Goal: Task Accomplishment & Management: Manage account settings

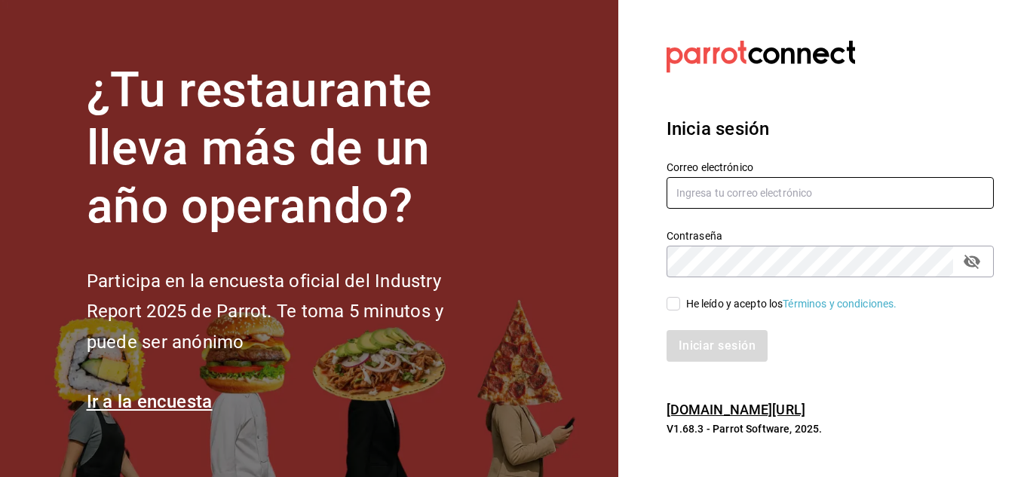
click at [755, 187] on input "text" at bounding box center [829, 193] width 327 height 32
type input "[EMAIL_ADDRESS][DOMAIN_NAME]"
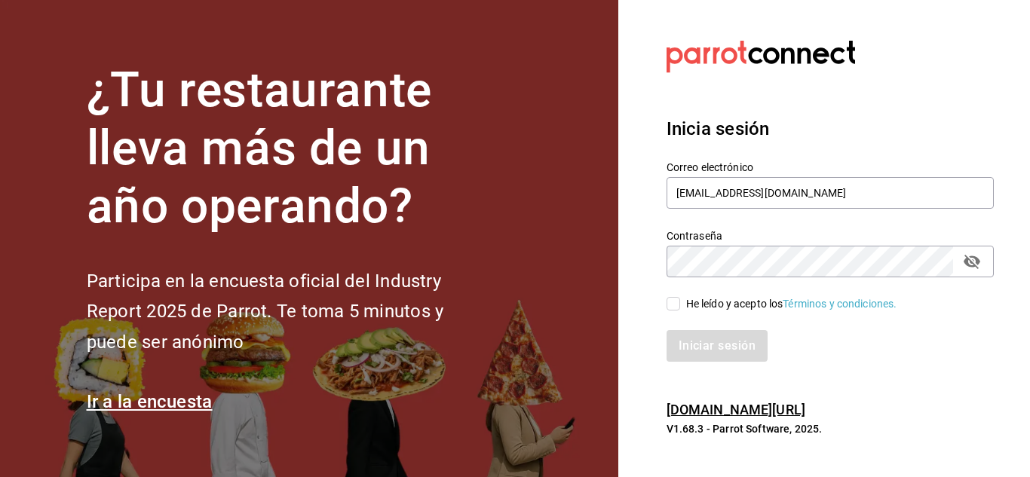
click at [673, 303] on input "He leído y acepto los Términos y condiciones." at bounding box center [673, 304] width 14 height 14
checkbox input "true"
click at [721, 352] on button "Iniciar sesión" at bounding box center [717, 346] width 103 height 32
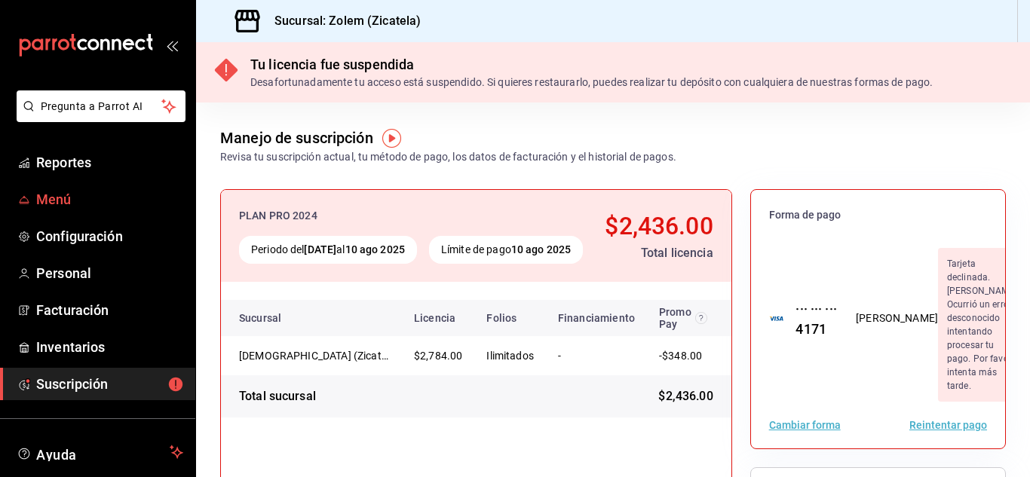
click at [75, 204] on span "Menú" at bounding box center [109, 199] width 147 height 20
click at [68, 198] on span "Menú" at bounding box center [109, 199] width 147 height 20
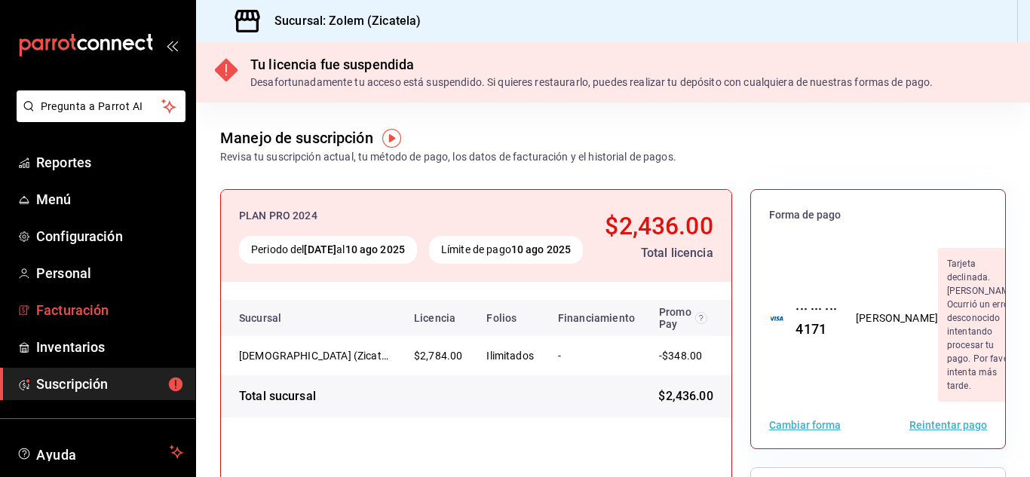
scroll to position [92, 0]
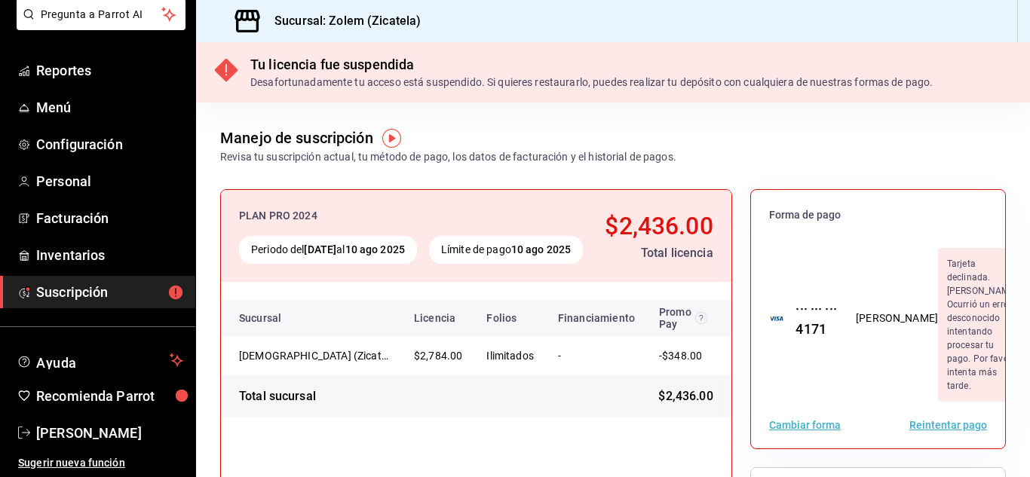
click at [102, 296] on span "Suscripción" at bounding box center [109, 292] width 147 height 20
click at [141, 400] on span "Recomienda Parrot" at bounding box center [109, 396] width 147 height 20
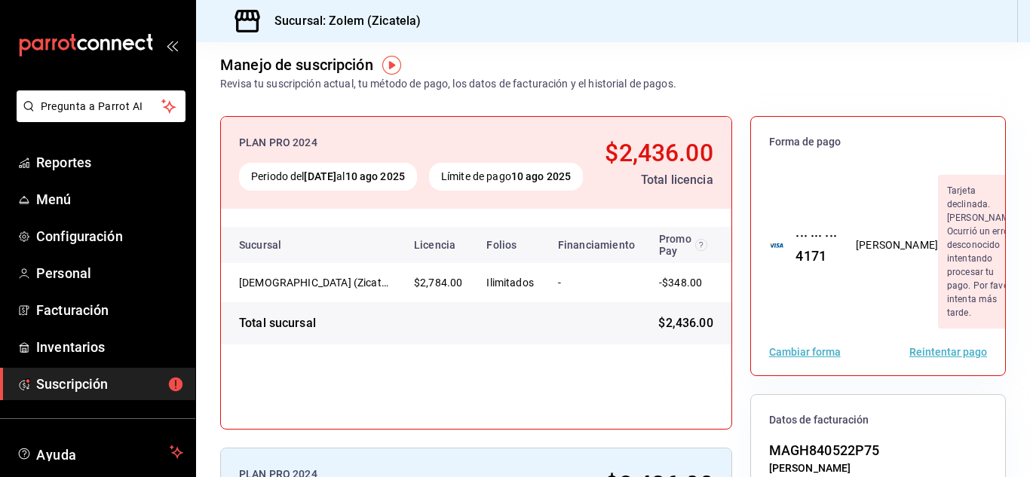
scroll to position [68, 0]
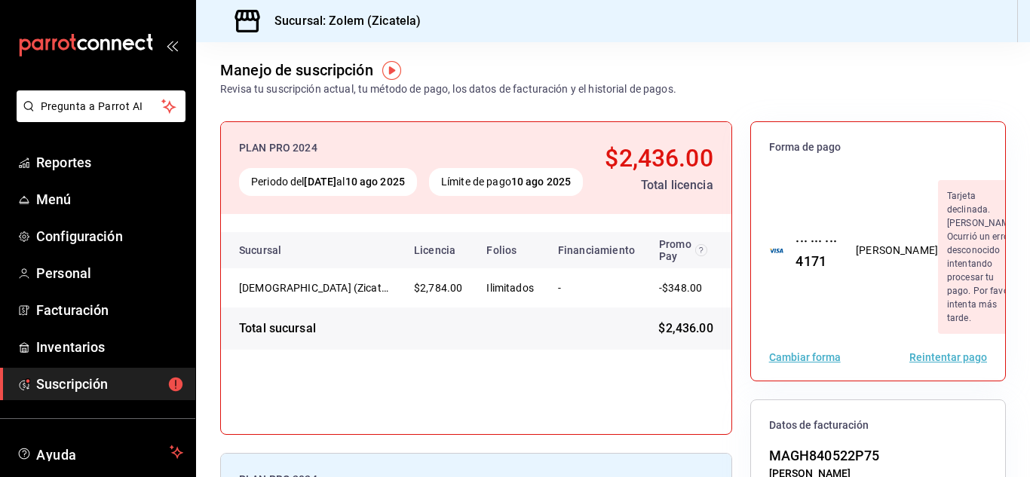
click at [921, 359] on button "Reintentar pago" at bounding box center [948, 357] width 78 height 11
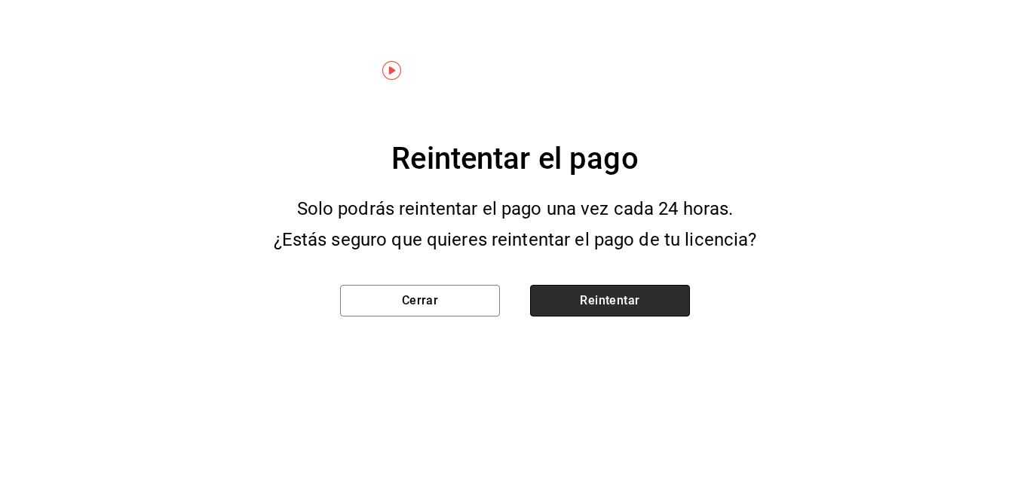
click at [563, 305] on button "Reintentar" at bounding box center [610, 301] width 160 height 32
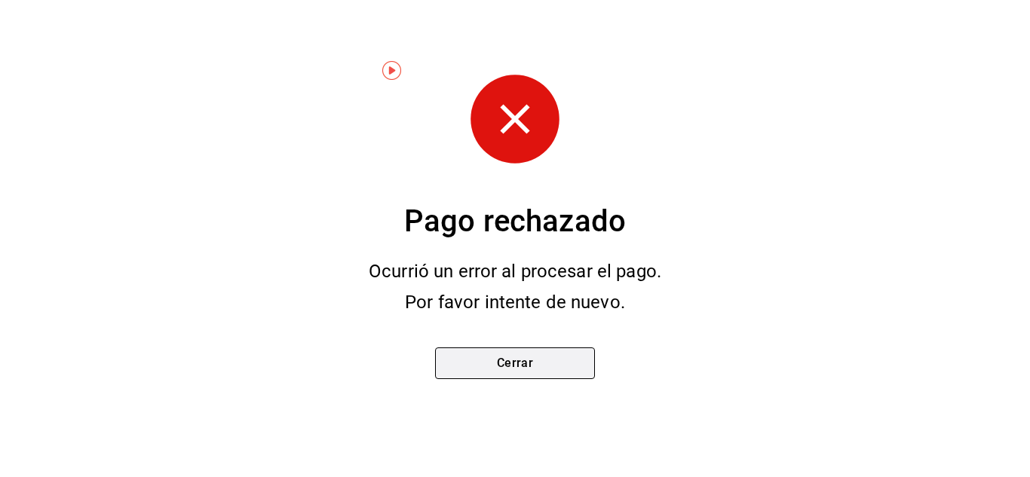
click at [485, 359] on button "Cerrar" at bounding box center [515, 364] width 160 height 32
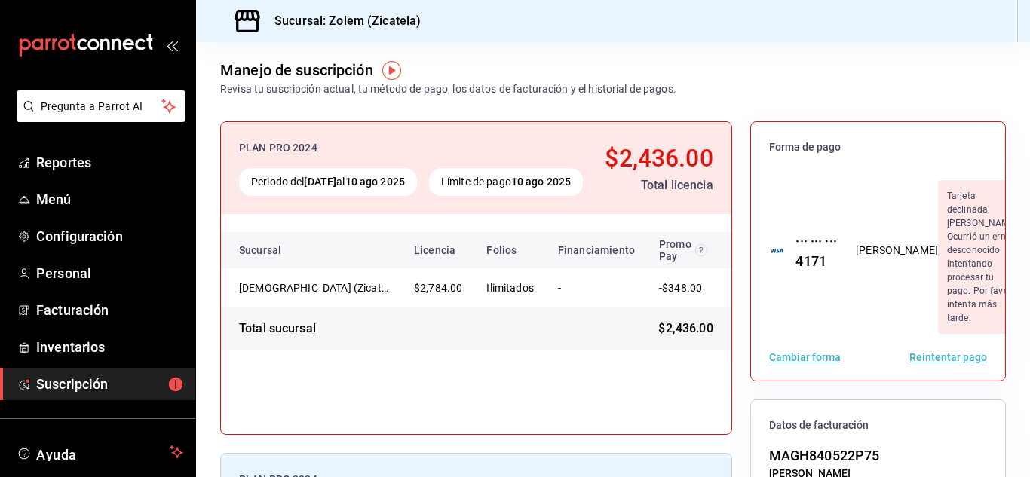
click at [935, 360] on button "Reintentar pago" at bounding box center [948, 357] width 78 height 11
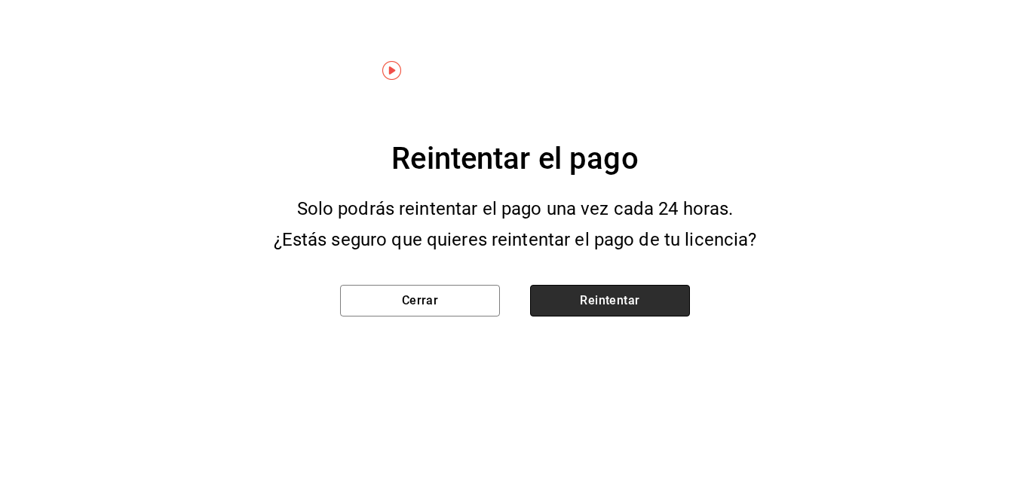
click at [616, 299] on button "Reintentar" at bounding box center [610, 301] width 160 height 32
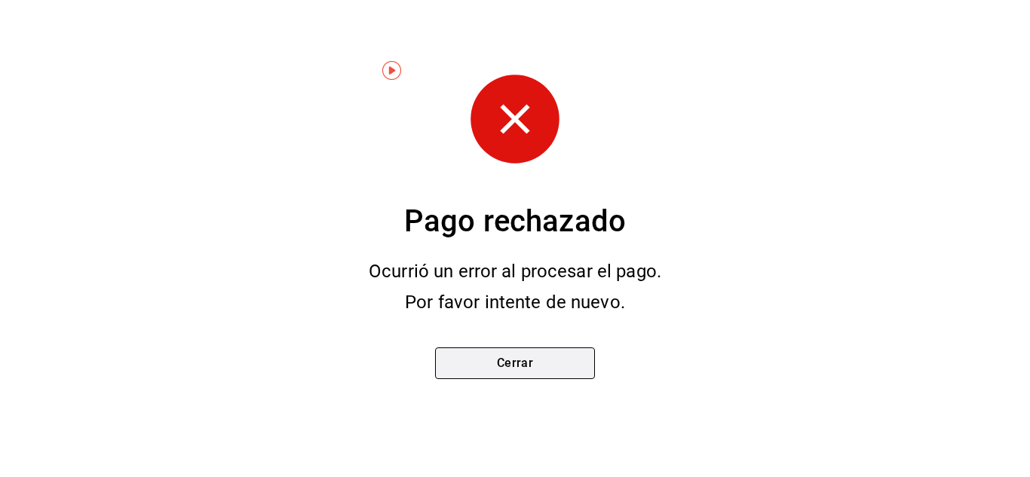
click at [487, 358] on button "Cerrar" at bounding box center [515, 364] width 160 height 32
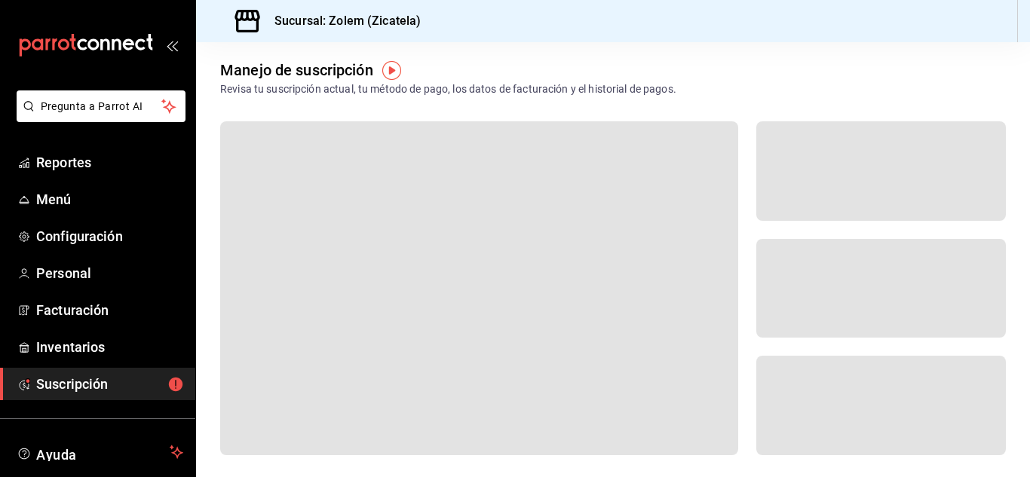
click at [487, 358] on span at bounding box center [479, 288] width 518 height 334
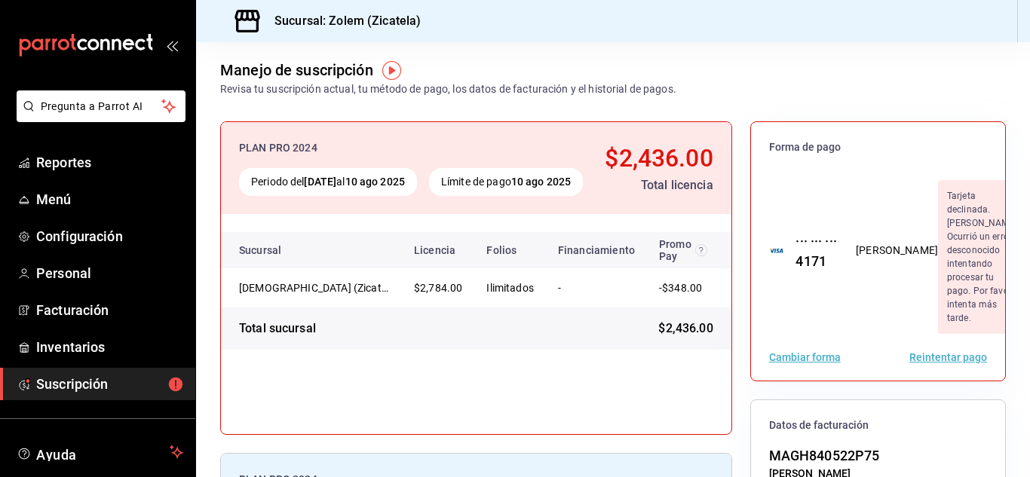
click at [396, 69] on img "button" at bounding box center [391, 70] width 19 height 19
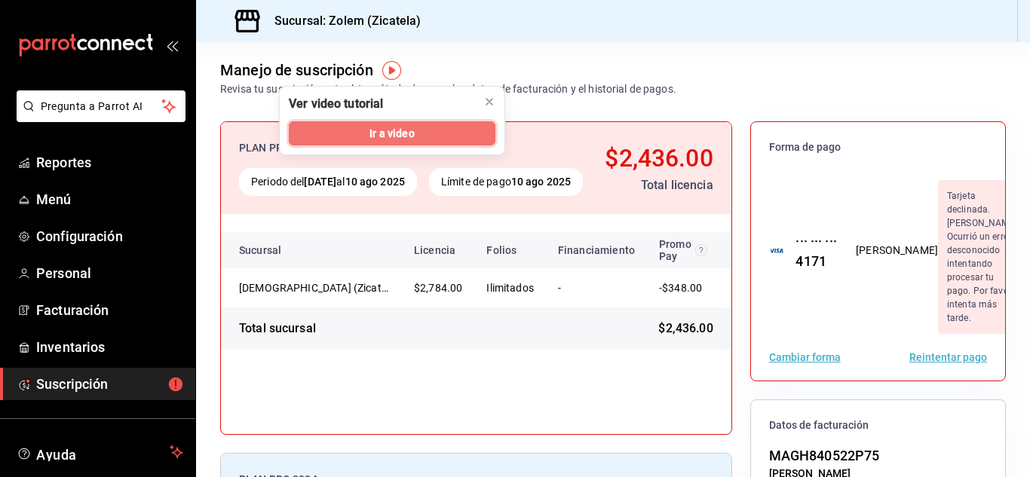
click at [375, 135] on span "Ir a video" at bounding box center [391, 134] width 44 height 16
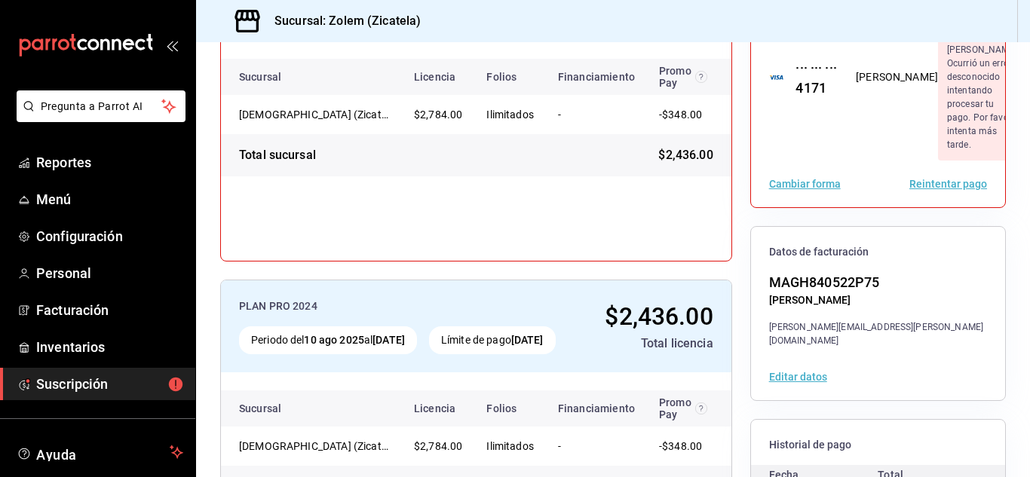
scroll to position [287, 0]
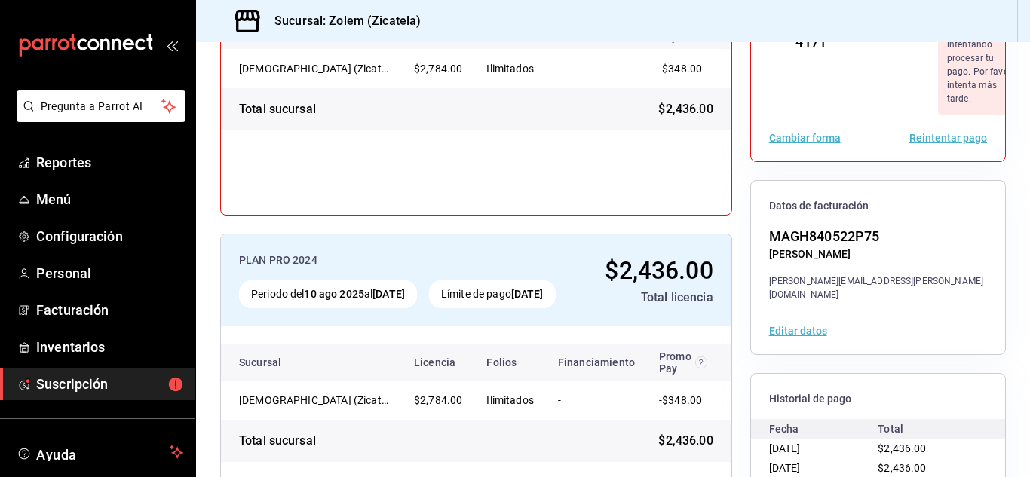
click at [783, 136] on button "Cambiar forma" at bounding box center [805, 138] width 72 height 11
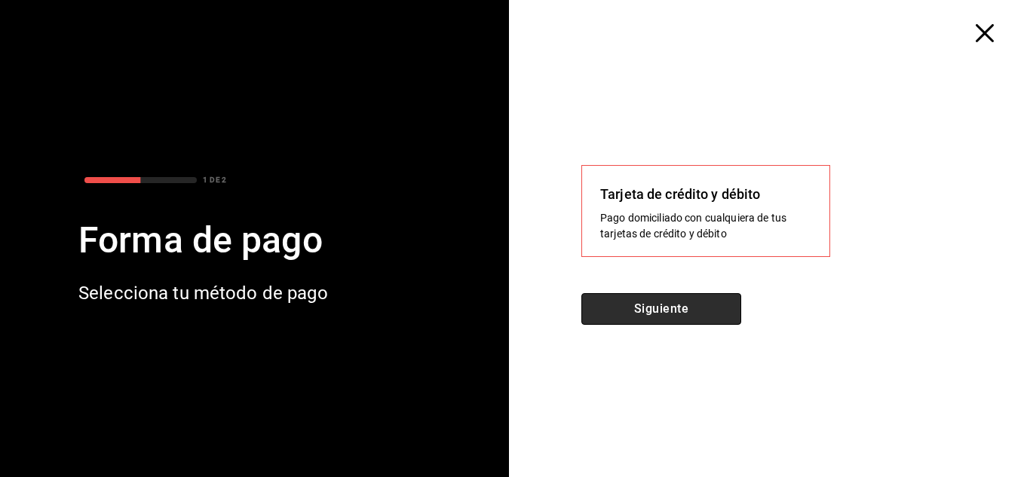
click at [640, 311] on button "Siguiente" at bounding box center [661, 309] width 160 height 32
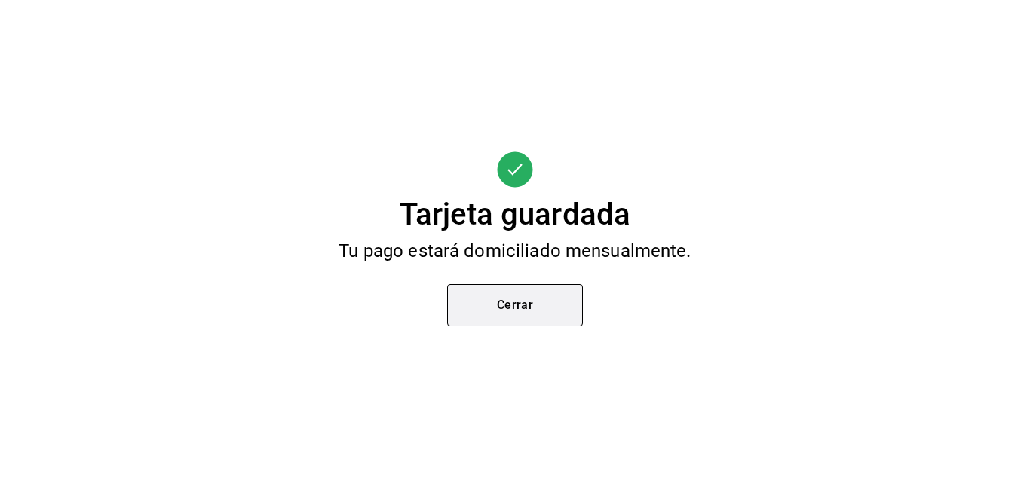
click at [529, 297] on button "Cerrar" at bounding box center [515, 305] width 136 height 42
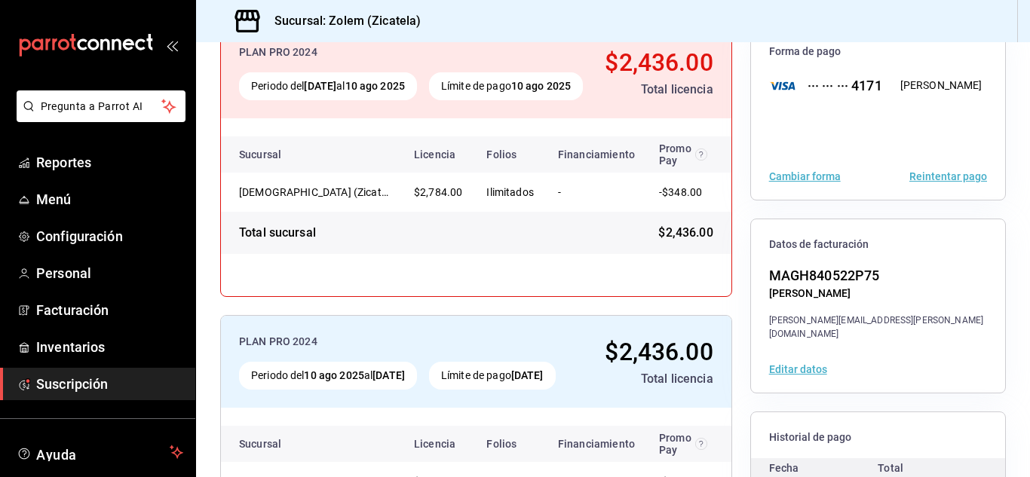
scroll to position [165, 0]
click at [792, 369] on button "Editar datos" at bounding box center [798, 368] width 58 height 11
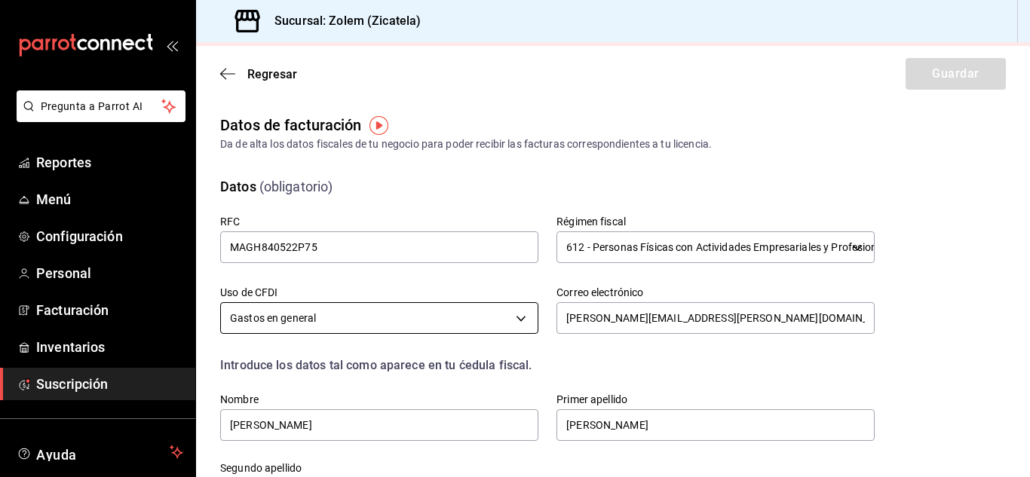
scroll to position [58, 0]
click at [259, 245] on input "MAGH840522P75" at bounding box center [379, 246] width 318 height 32
click at [285, 244] on input "MAGH840522P75" at bounding box center [379, 246] width 318 height 32
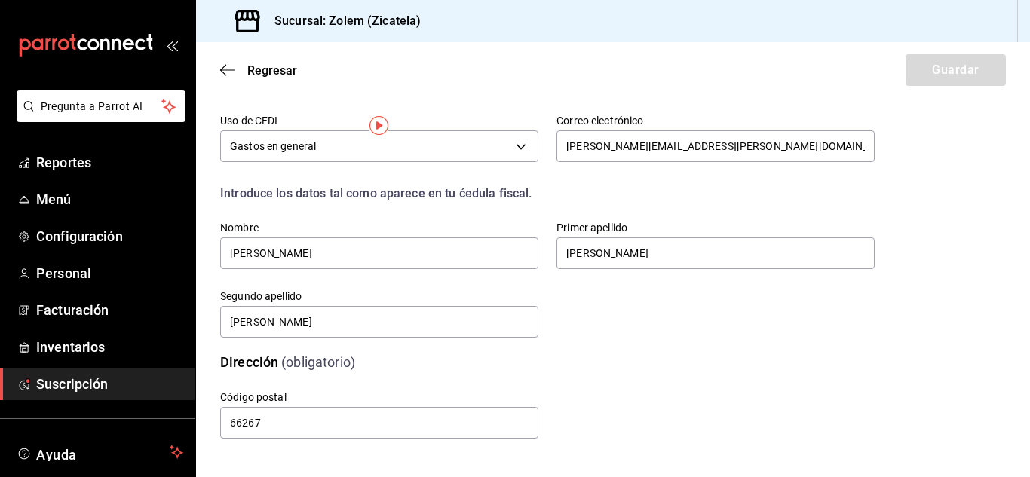
scroll to position [0, 0]
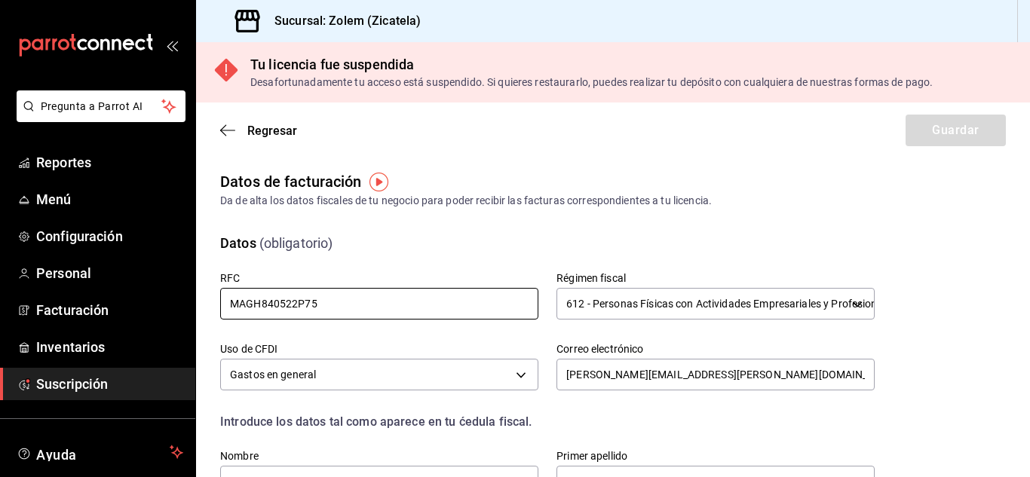
click at [323, 292] on input "MAGH840522P75" at bounding box center [379, 304] width 318 height 32
click at [462, 273] on label "RFC" at bounding box center [379, 278] width 318 height 11
click at [946, 123] on div "Regresar Guardar" at bounding box center [613, 131] width 834 height 56
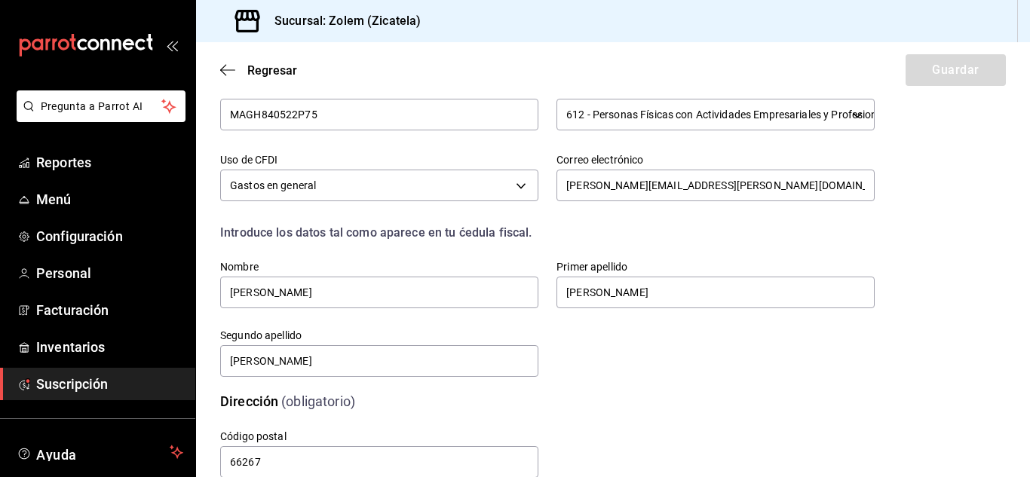
scroll to position [228, 0]
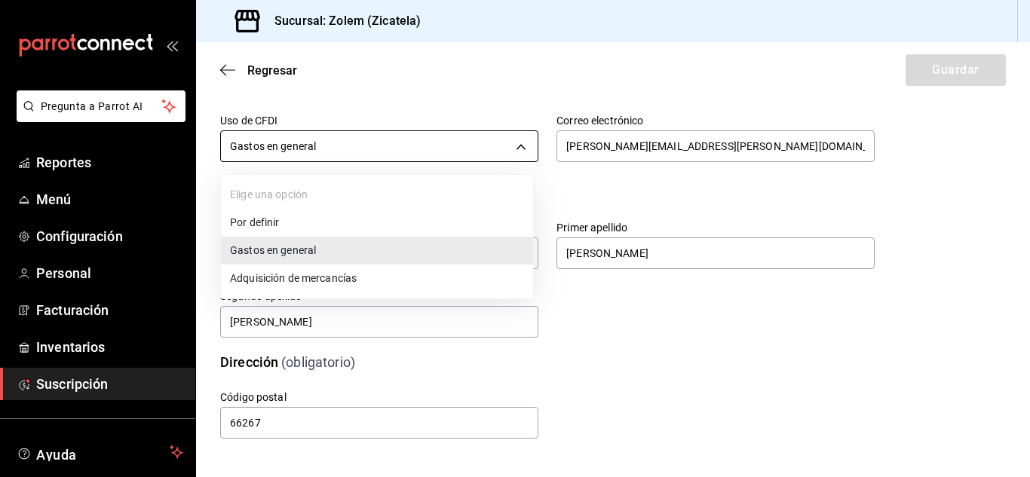
click at [524, 150] on body "Pregunta a Parrot AI Reportes Menú Configuración Personal Facturación Inventari…" at bounding box center [515, 238] width 1030 height 477
click at [343, 256] on li "Gastos en general" at bounding box center [377, 251] width 312 height 28
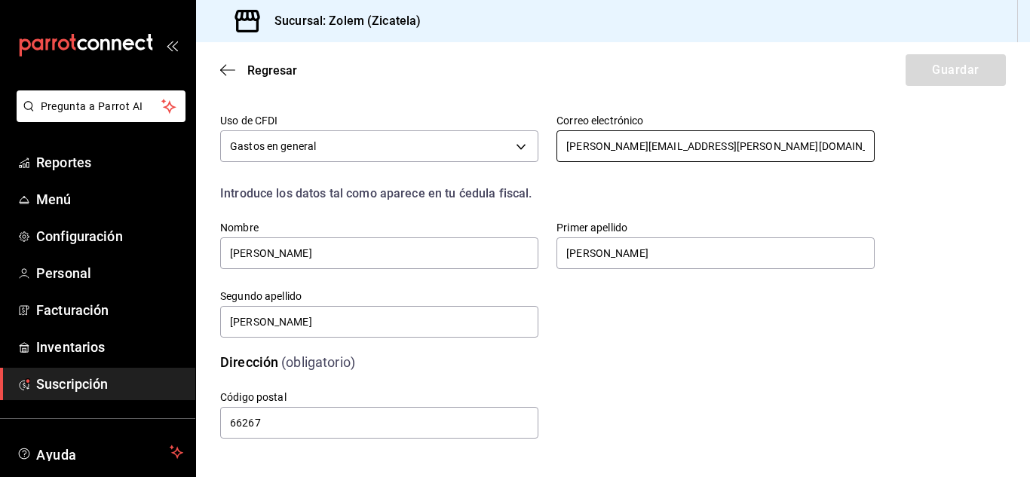
click at [760, 139] on input "[PERSON_NAME][EMAIL_ADDRESS][PERSON_NAME][DOMAIN_NAME]" at bounding box center [715, 146] width 318 height 32
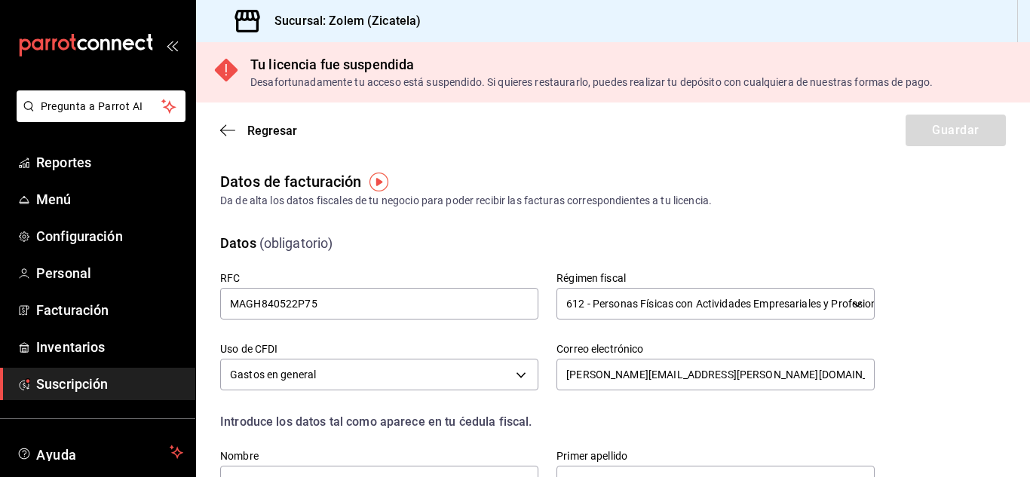
click at [917, 122] on div "Regresar Guardar" at bounding box center [613, 131] width 834 height 56
click at [381, 183] on img "button" at bounding box center [378, 182] width 19 height 19
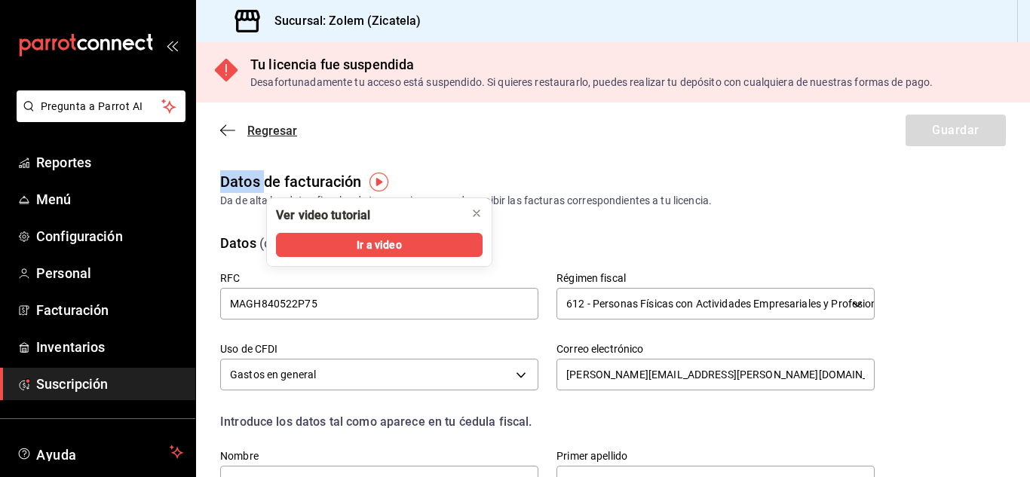
click at [227, 127] on icon "button" at bounding box center [227, 131] width 15 height 14
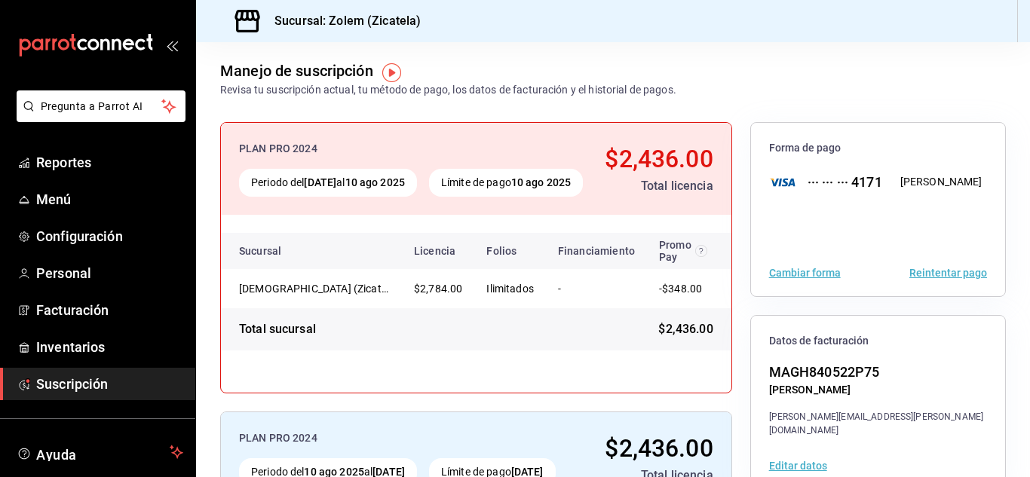
scroll to position [63, 0]
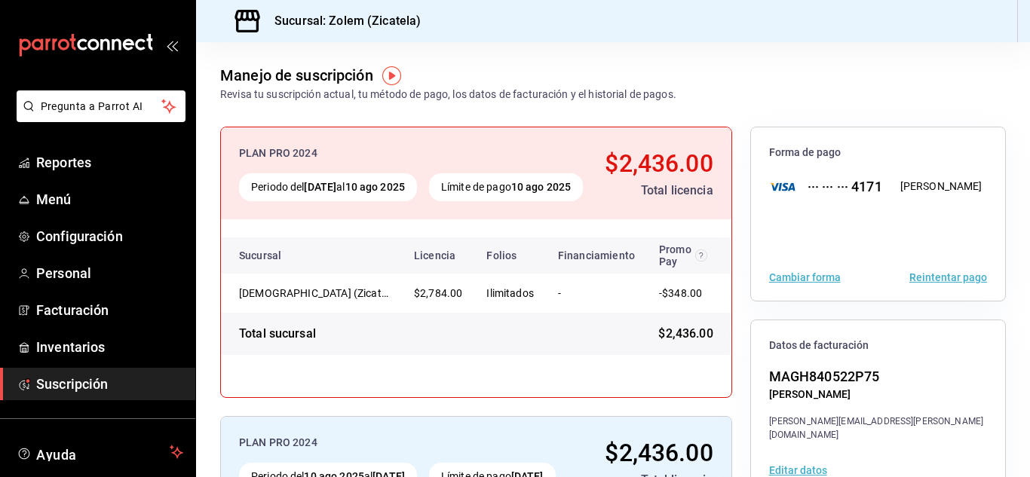
click at [951, 274] on button "Reintentar pago" at bounding box center [948, 277] width 78 height 11
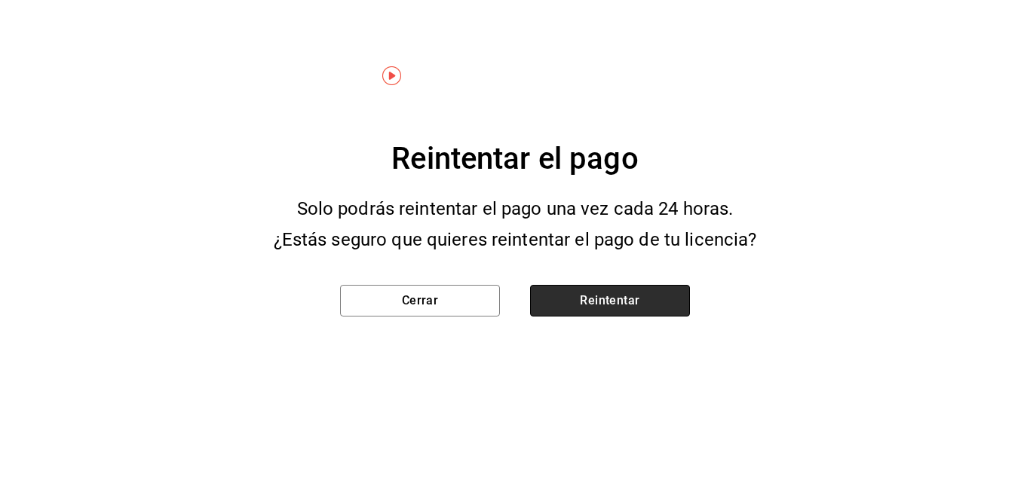
click at [642, 299] on button "Reintentar" at bounding box center [610, 301] width 160 height 32
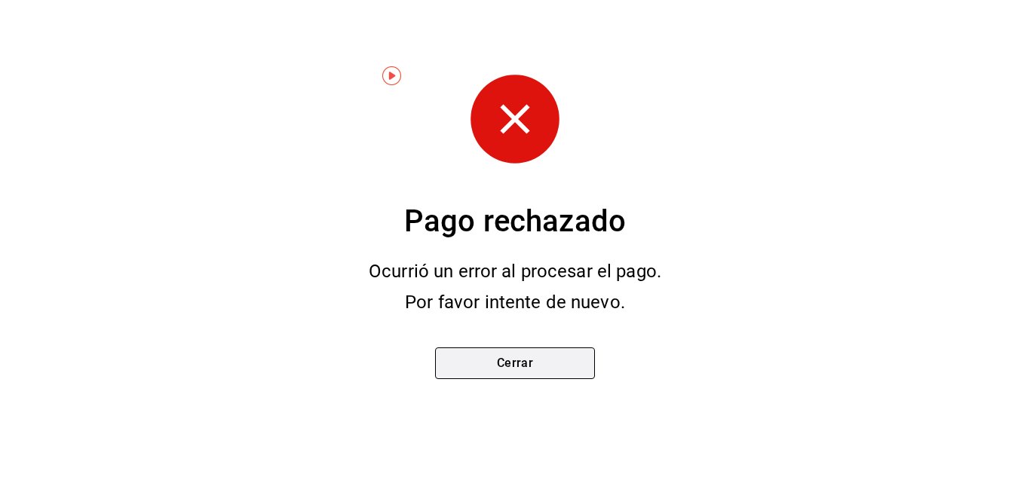
click at [534, 360] on button "Cerrar" at bounding box center [515, 364] width 160 height 32
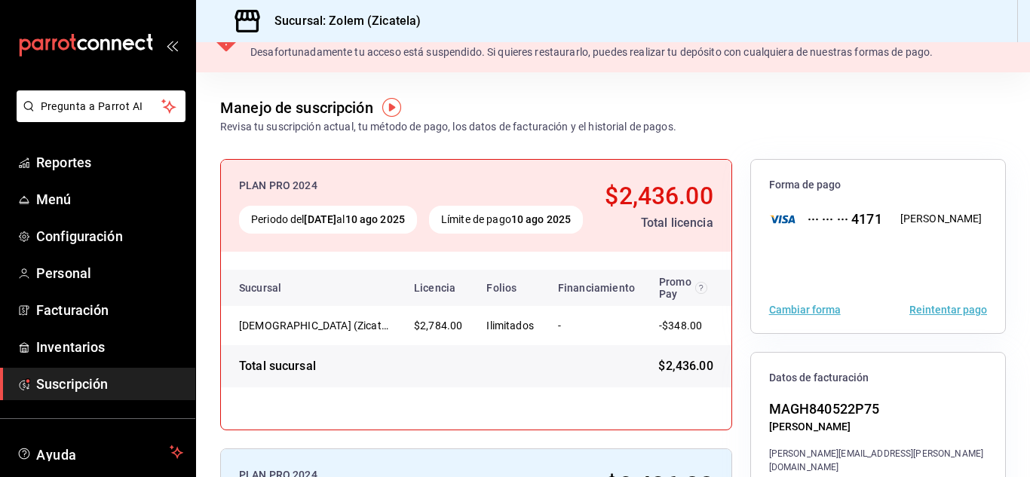
scroll to position [0, 0]
